Goal: Task Accomplishment & Management: Manage account settings

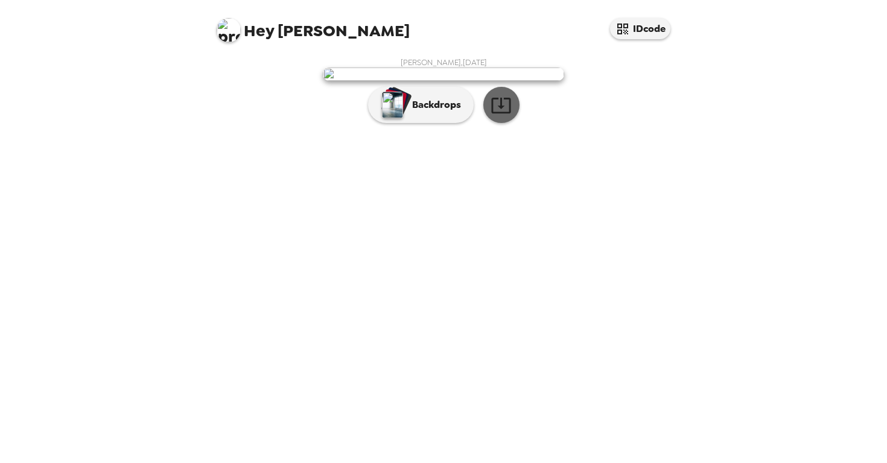
click at [497, 116] on icon "button" at bounding box center [501, 105] width 21 height 21
click at [433, 81] on img at bounding box center [443, 74] width 241 height 13
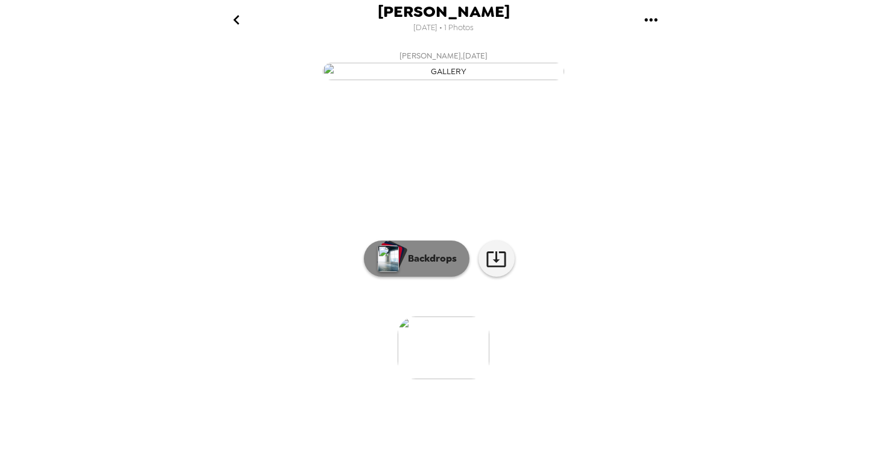
scroll to position [49, 0]
click at [425, 266] on p "Backdrops" at bounding box center [429, 259] width 55 height 14
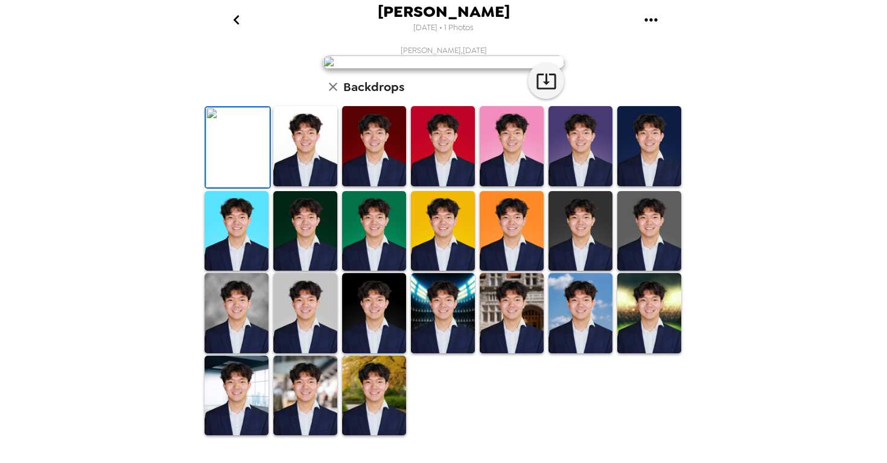
scroll to position [269, 0]
